Goal: Transaction & Acquisition: Purchase product/service

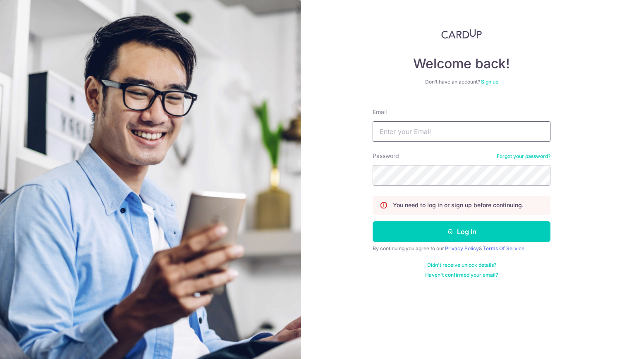
click at [419, 136] on input "Email" at bounding box center [462, 131] width 178 height 21
type input "[EMAIL_ADDRESS][DOMAIN_NAME]"
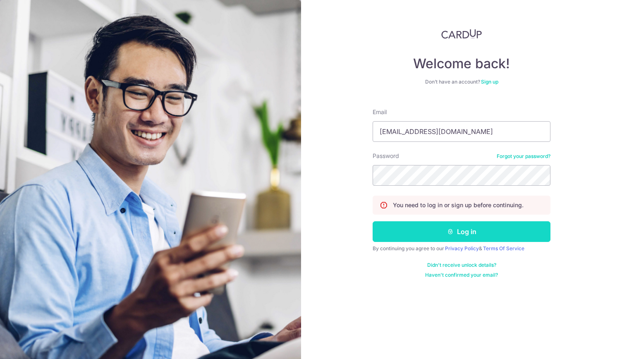
click at [464, 227] on button "Log in" at bounding box center [462, 231] width 178 height 21
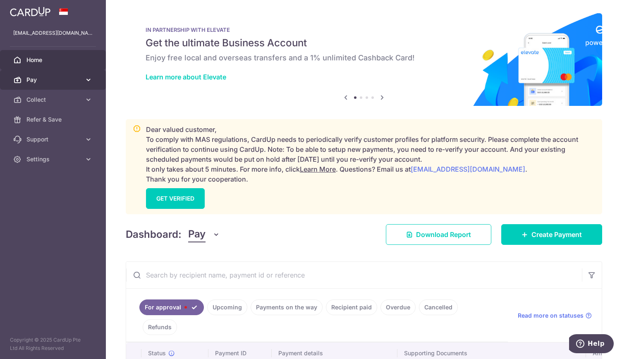
click at [60, 82] on span "Pay" at bounding box center [53, 80] width 55 height 8
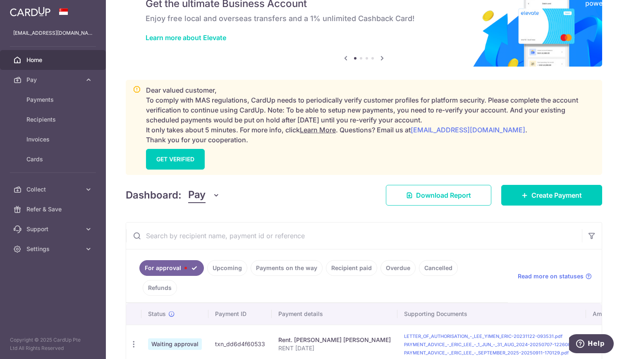
scroll to position [65, 0]
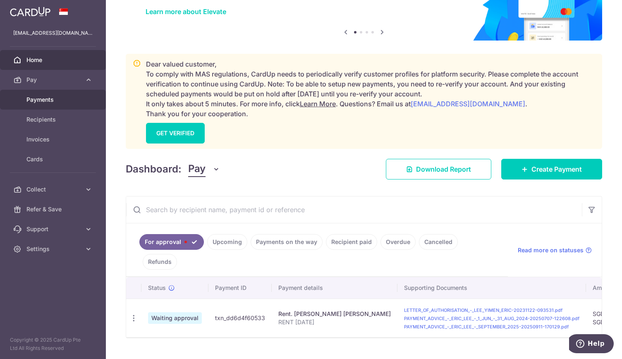
click at [41, 101] on span "Payments" at bounding box center [53, 100] width 55 height 8
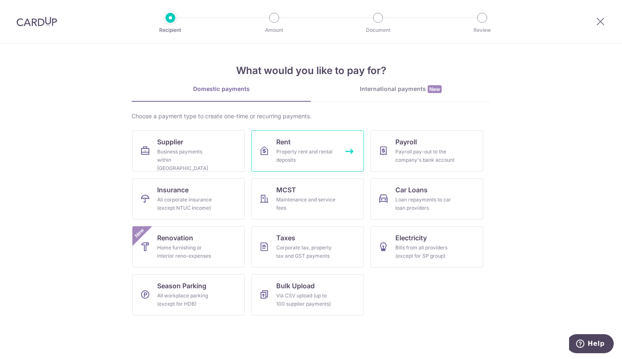
click at [283, 156] on div "Property rent and rental deposits" at bounding box center [306, 156] width 60 height 17
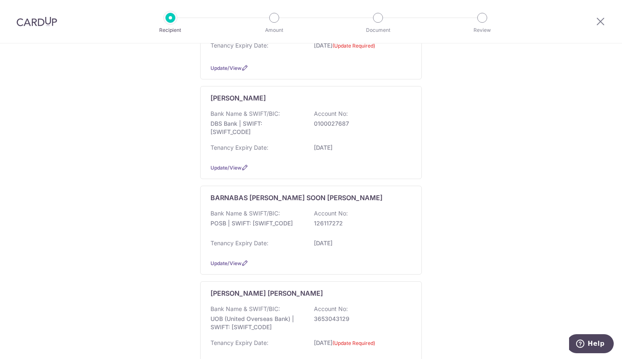
scroll to position [248, 0]
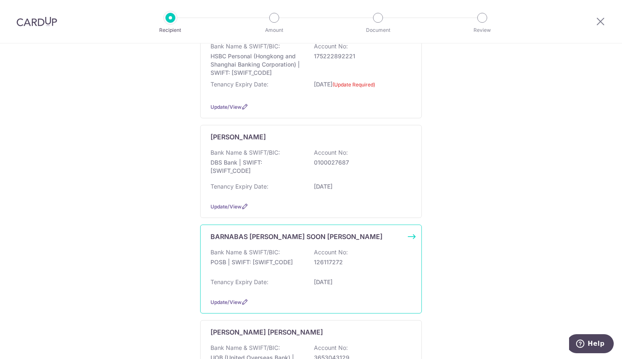
click at [278, 239] on div "BARNABAS KENNETH TENG SOON HENG Bank Name & SWIFT/BIC: POSB | SWIFT: DBSSSGSGXX…" at bounding box center [311, 269] width 222 height 89
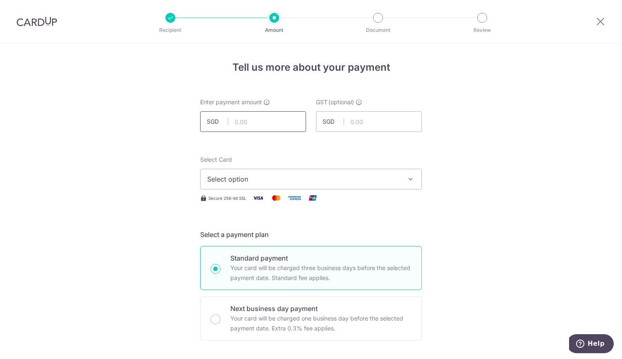
click at [243, 126] on input "text" at bounding box center [253, 121] width 106 height 21
type input "30,000.00"
click at [220, 178] on span "Select option" at bounding box center [303, 179] width 193 height 10
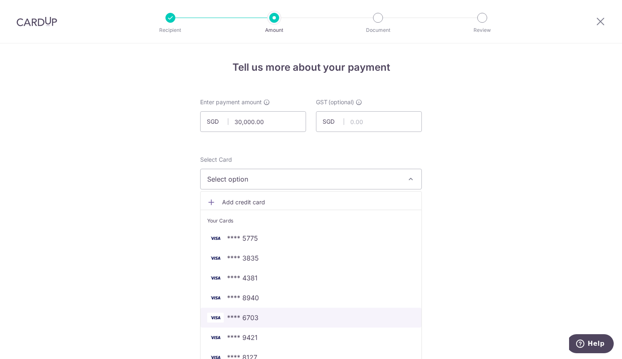
click at [253, 315] on span "**** 6703" at bounding box center [242, 318] width 31 height 10
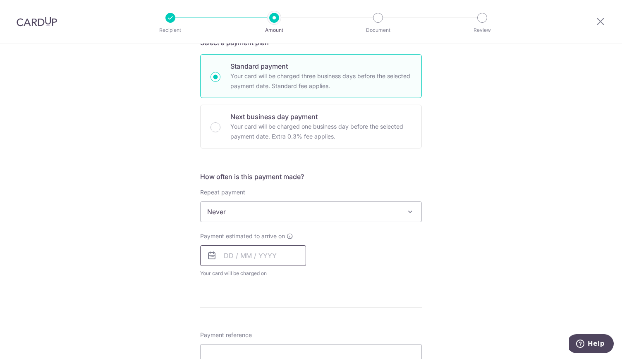
scroll to position [290, 0]
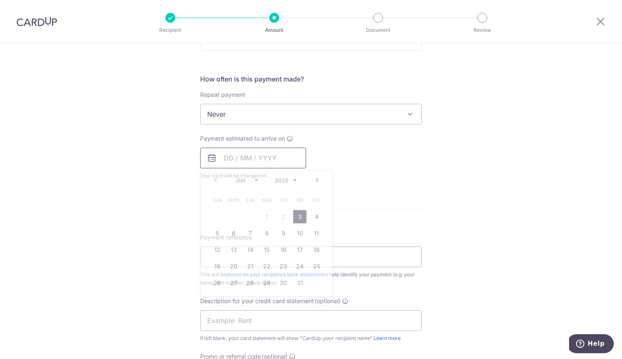
click at [239, 156] on input "text" at bounding box center [253, 158] width 106 height 21
click at [298, 213] on link "3" at bounding box center [299, 216] width 13 height 13
type input "[DATE]"
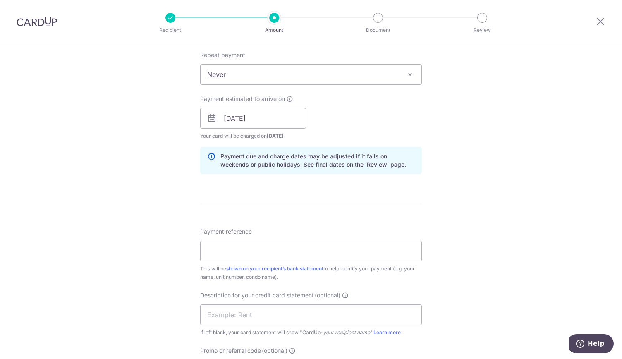
scroll to position [414, 0]
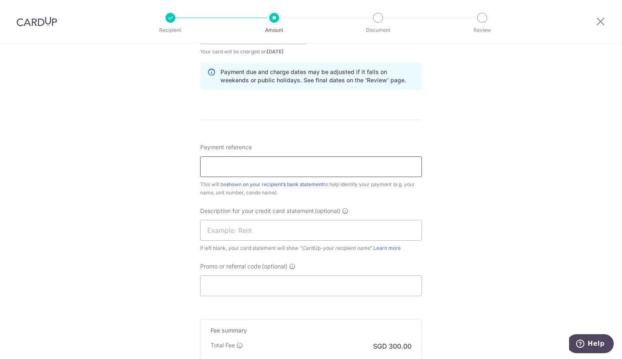
click at [227, 168] on input "Payment reference" at bounding box center [311, 166] width 222 height 21
click at [215, 167] on input "Payment reference" at bounding box center [311, 166] width 222 height 21
type input "rent"
click at [219, 234] on input "text" at bounding box center [311, 230] width 222 height 21
type input "RENT"
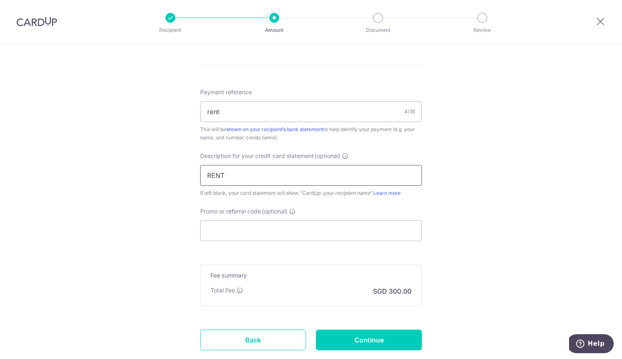
scroll to position [520, 0]
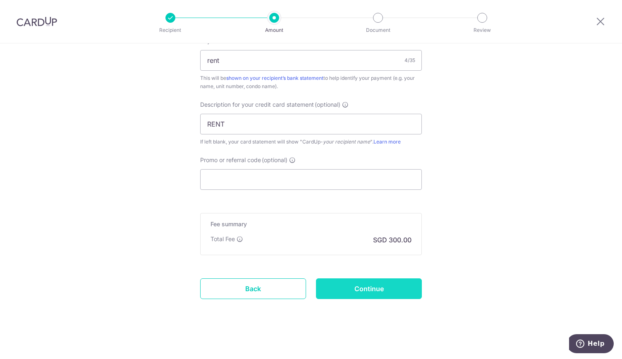
click at [368, 287] on input "Continue" at bounding box center [369, 288] width 106 height 21
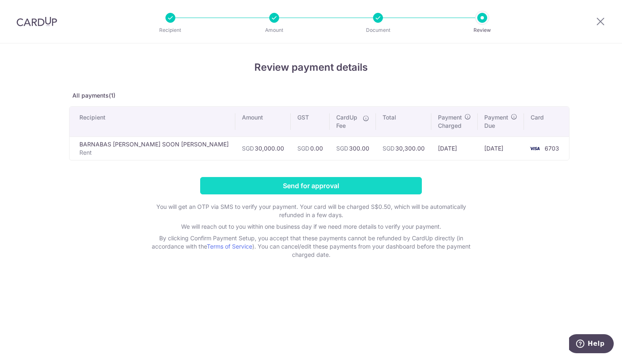
click at [303, 182] on input "Send for approval" at bounding box center [311, 185] width 222 height 17
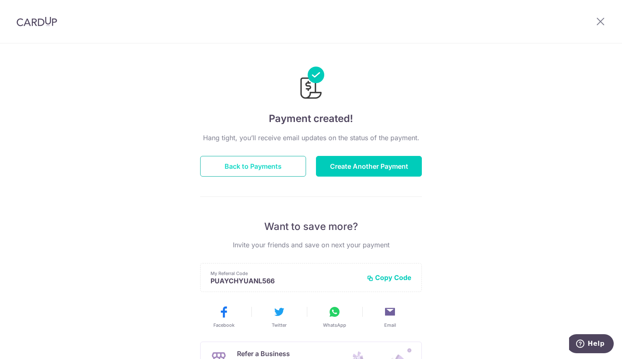
click at [262, 166] on button "Back to Payments" at bounding box center [253, 166] width 106 height 21
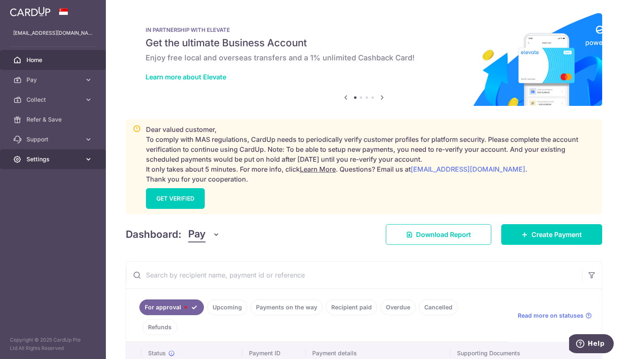
click at [61, 156] on span "Settings" at bounding box center [53, 159] width 55 height 8
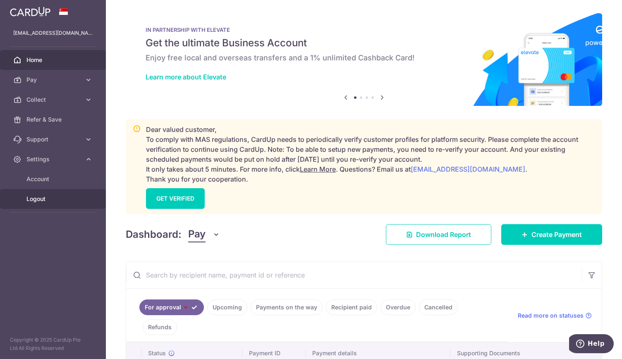
click at [56, 195] on span "Logout" at bounding box center [53, 199] width 55 height 8
